Goal: Book appointment/travel/reservation

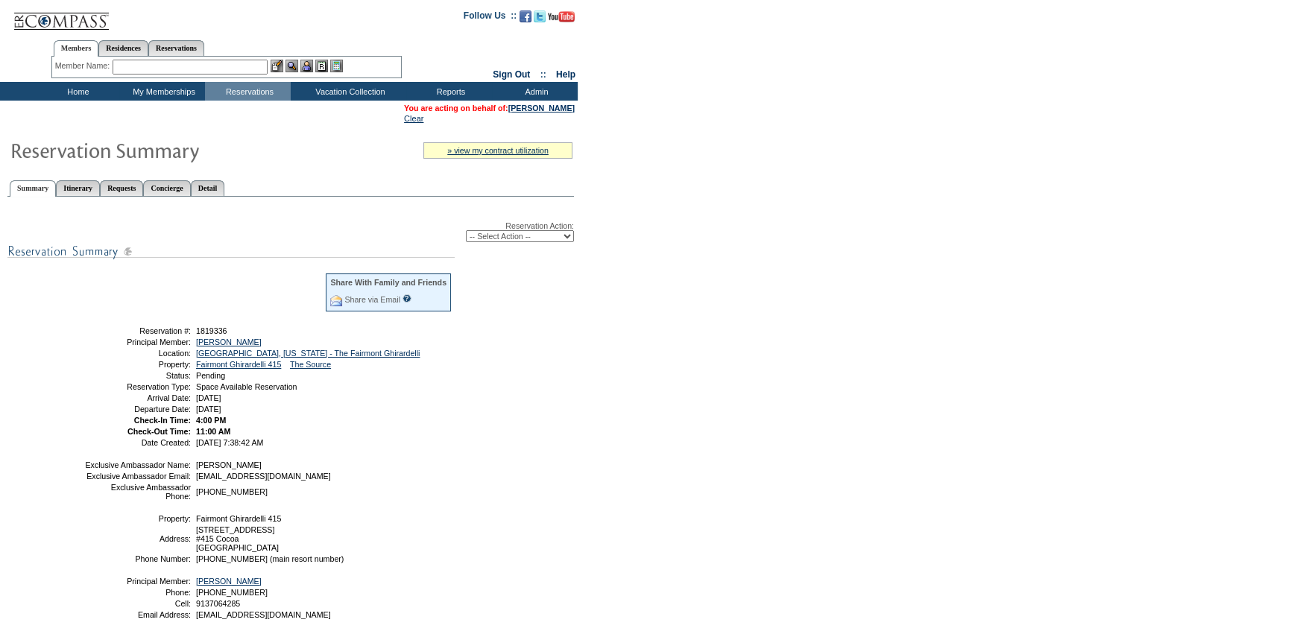
click at [483, 238] on select "-- Select Action -- Modify Reservation Dates Modify Reservation Cost Modify Occ…" at bounding box center [520, 236] width 108 height 12
select select "ConfirmRes"
click at [466, 231] on select "-- Select Action -- Modify Reservation Dates Modify Reservation Cost Modify Occ…" at bounding box center [520, 236] width 108 height 12
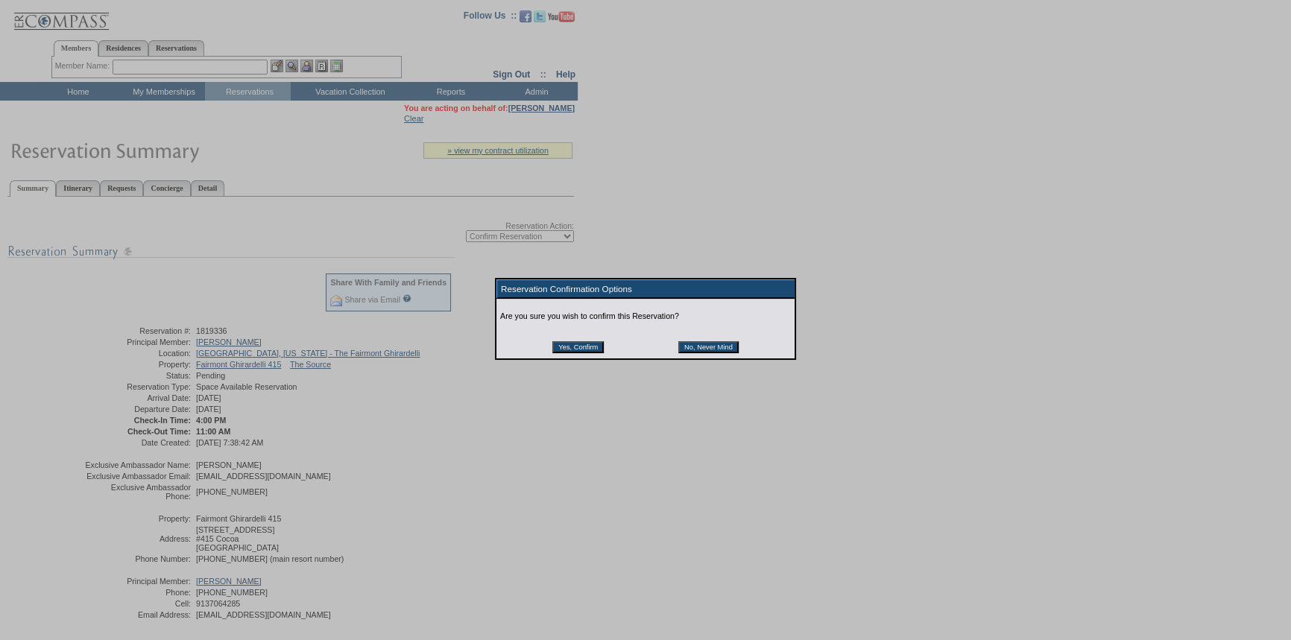
drag, startPoint x: 586, startPoint y: 349, endPoint x: 549, endPoint y: 241, distance: 113.3
click at [586, 348] on input "Yes, Confirm" at bounding box center [577, 347] width 51 height 12
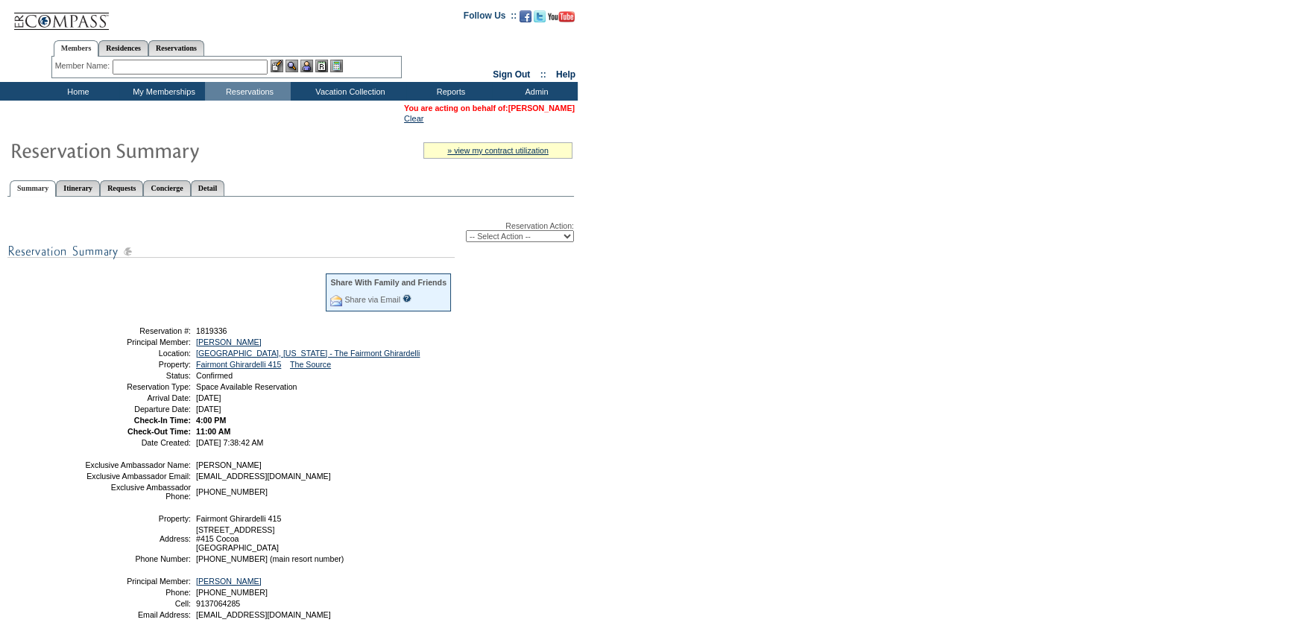
click at [538, 108] on link "[PERSON_NAME]" at bounding box center [541, 108] width 66 height 9
